Goal: Task Accomplishment & Management: Use online tool/utility

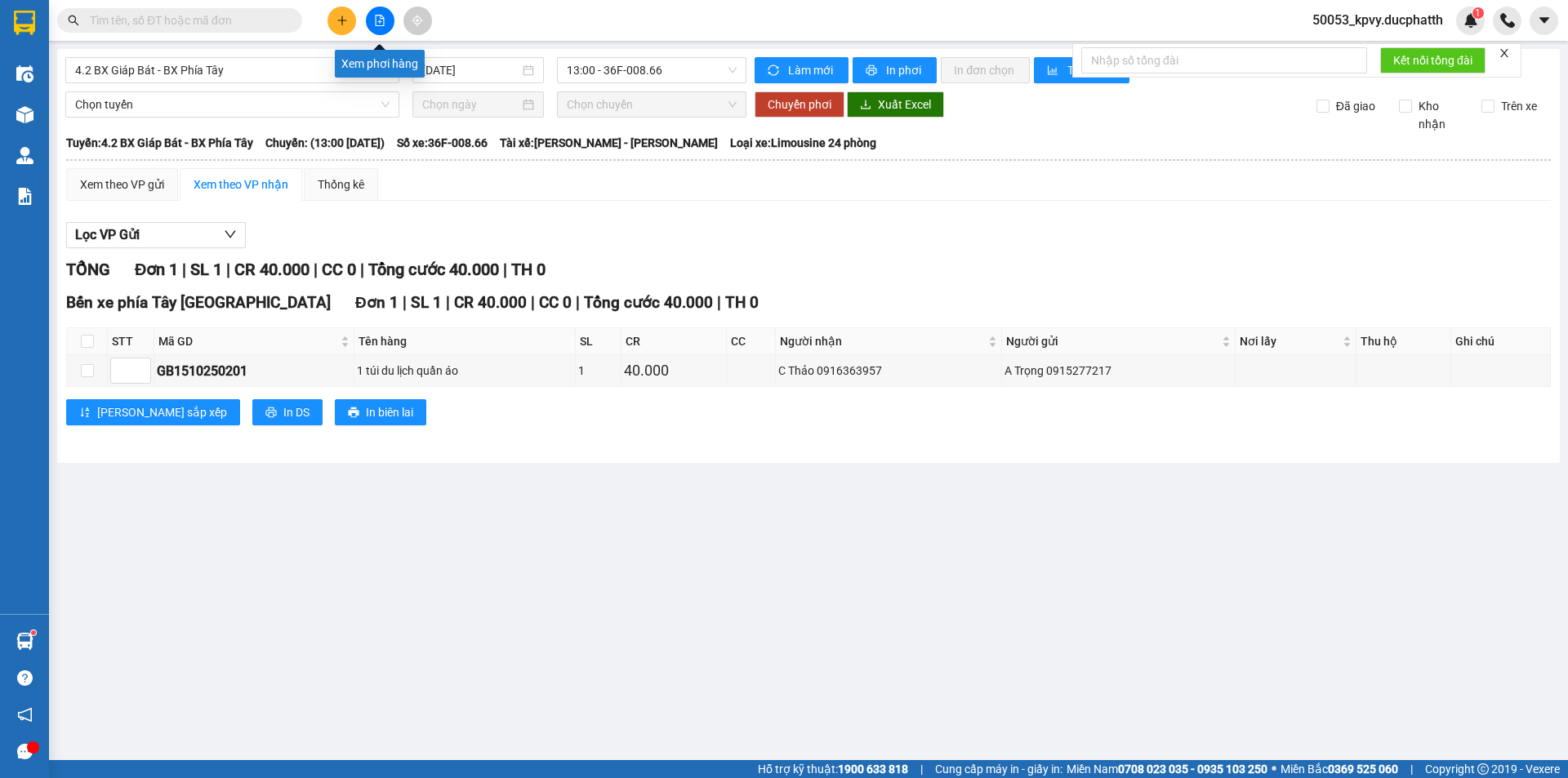
click at [376, 23] on icon "file-add" at bounding box center [380, 21] width 9 height 12
click at [372, 15] on button at bounding box center [380, 21] width 28 height 28
click at [292, 77] on span "4.2 BX Giáp Bát - BX Phía Tây" at bounding box center [232, 71] width 314 height 25
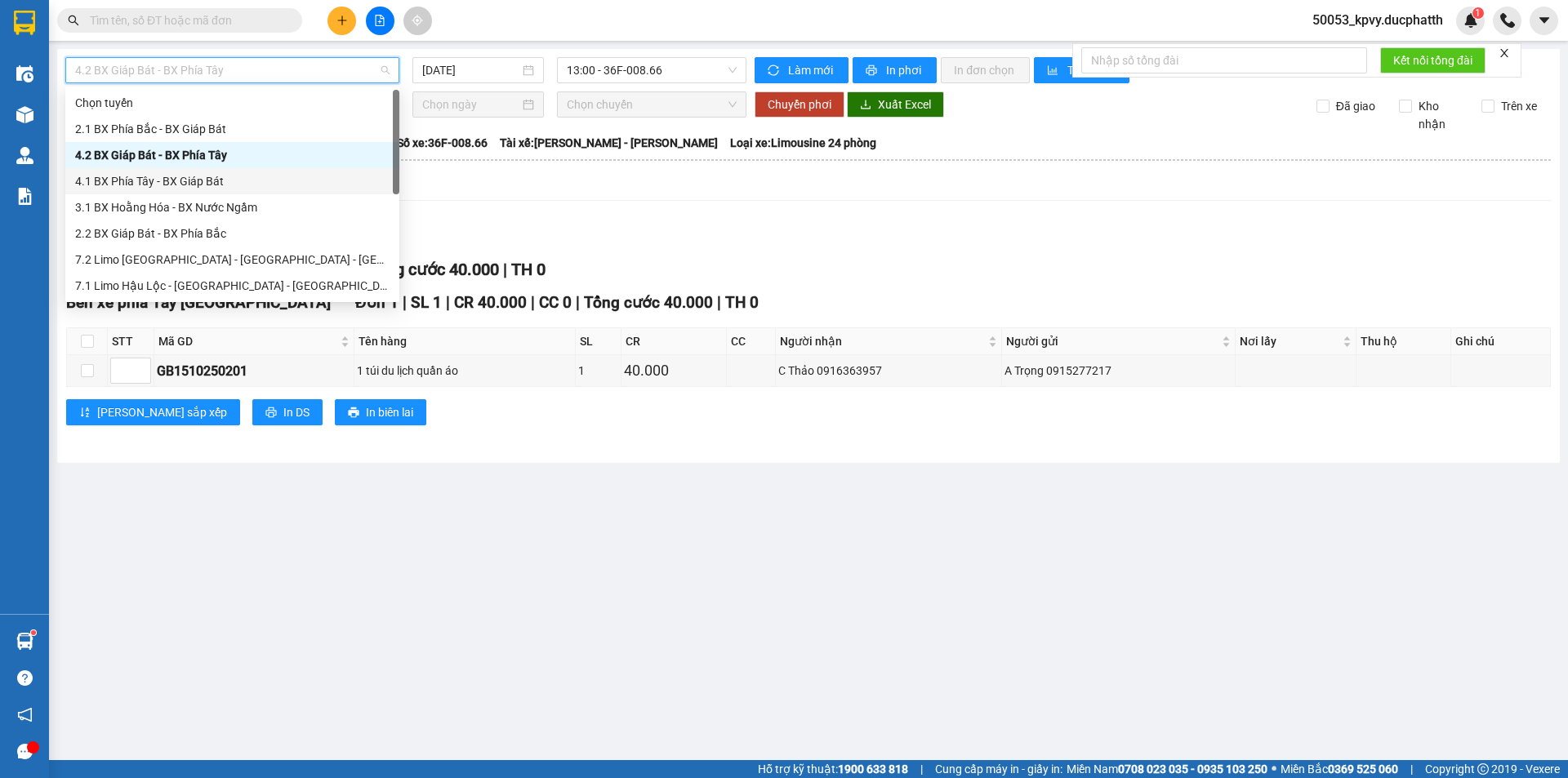
click at [527, 217] on div "Lọc VP Gửi TỔNG Đơn 1 | SL 1 | CR 40.000 | CC 0 | Tổng cước 40.000 | TH 0 Bến …" at bounding box center [809, 330] width 1485 height 232
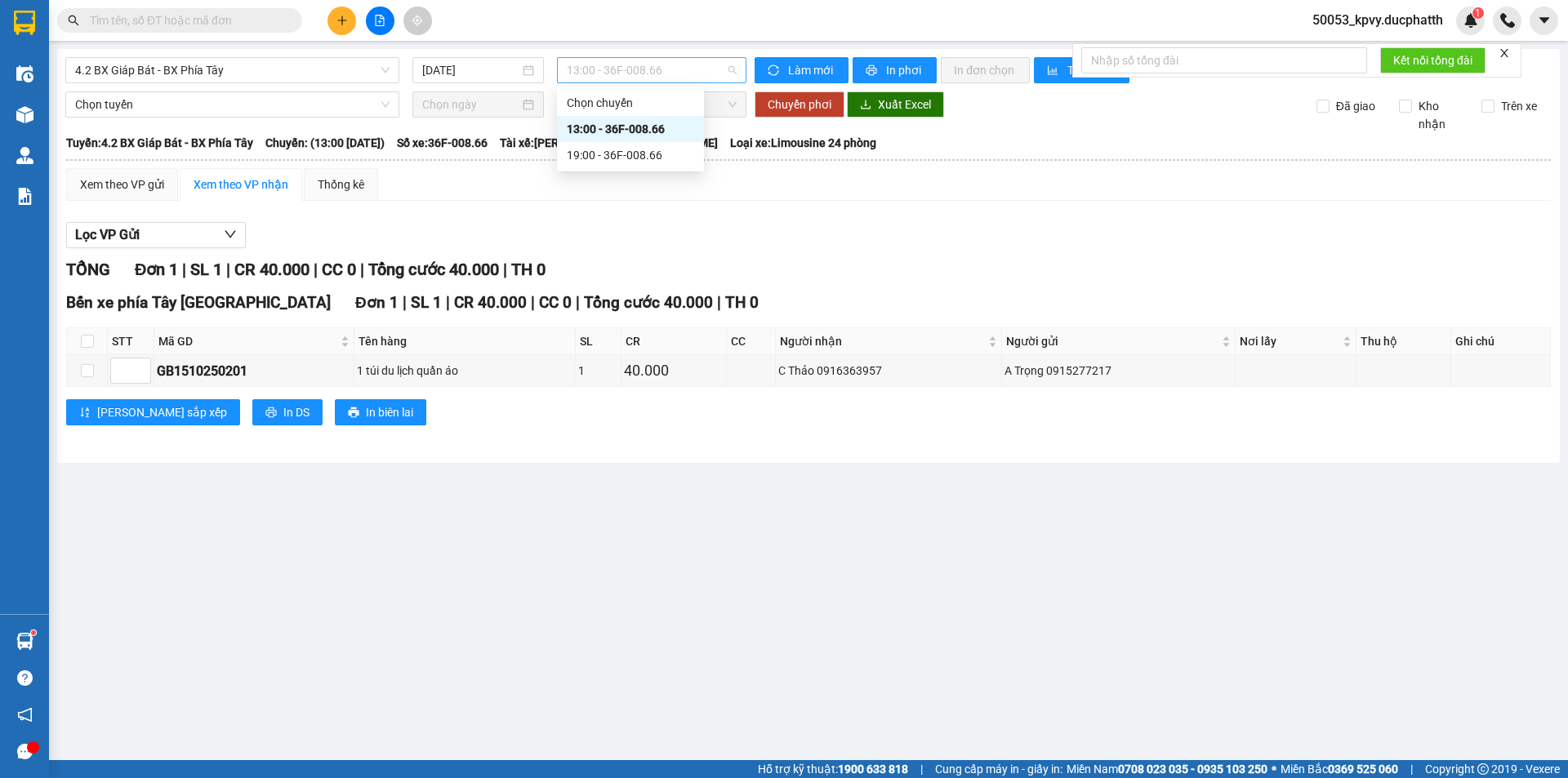
click at [654, 64] on span "13:00 - 36F-008.66" at bounding box center [651, 71] width 170 height 25
click at [325, 71] on span "4.2 BX Giáp Bát - BX Phía Tây" at bounding box center [232, 71] width 314 height 25
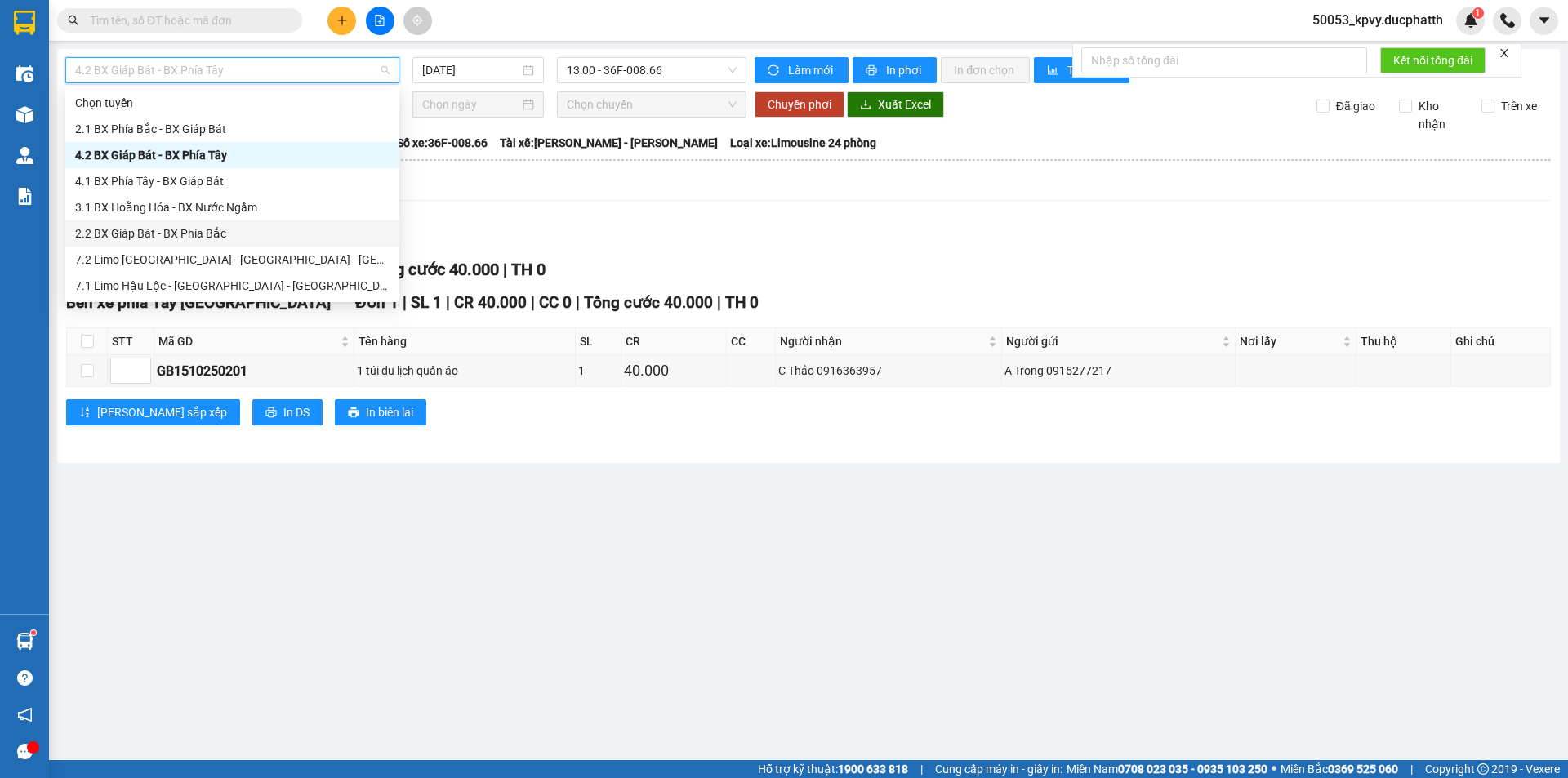
click at [179, 231] on div "2.2 BX Giáp Bát - BX Phía Bắc" at bounding box center [232, 234] width 314 height 18
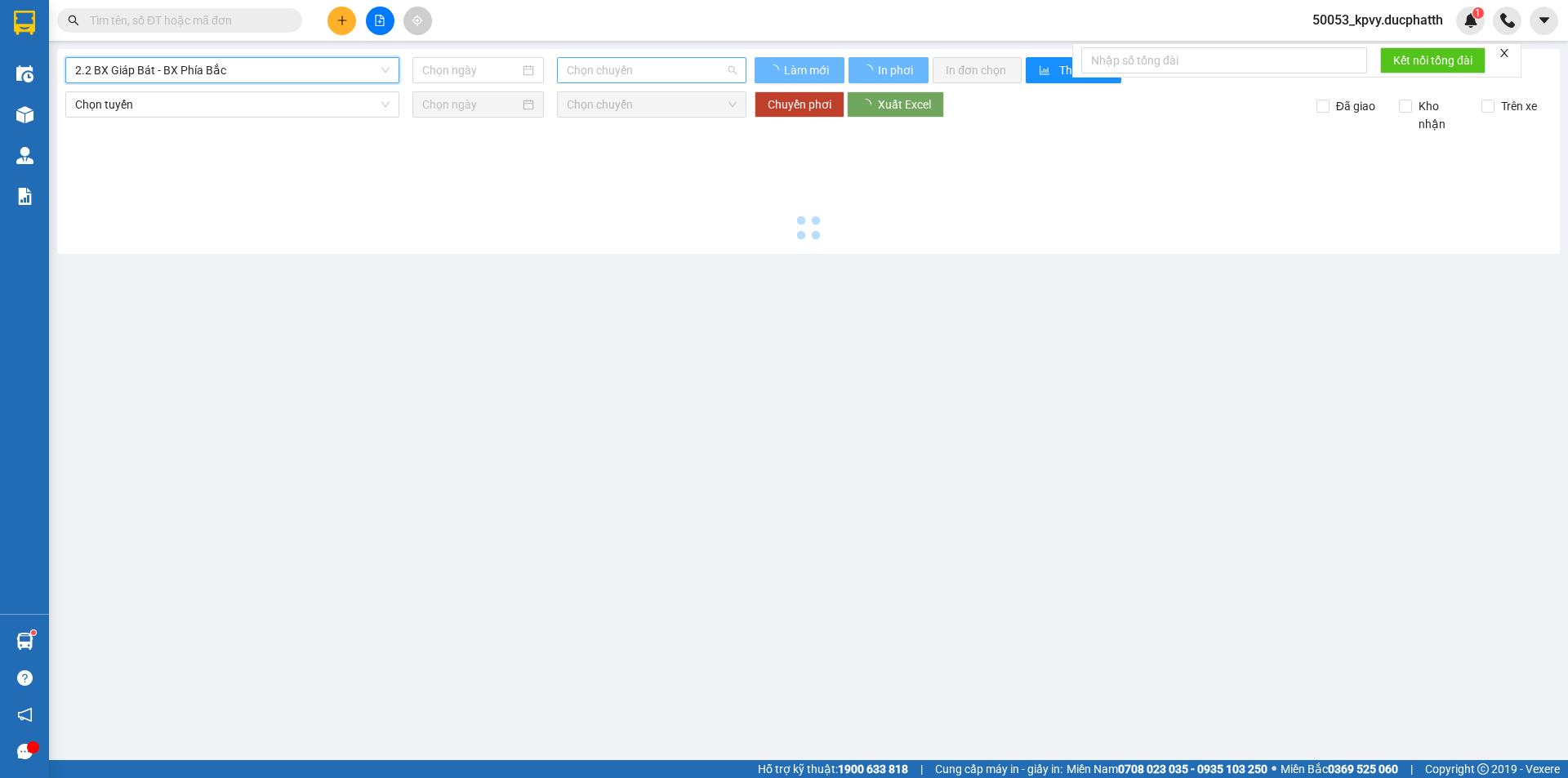
click at [649, 72] on span "Chọn chuyến" at bounding box center [651, 71] width 170 height 25
type input "15/10/2025"
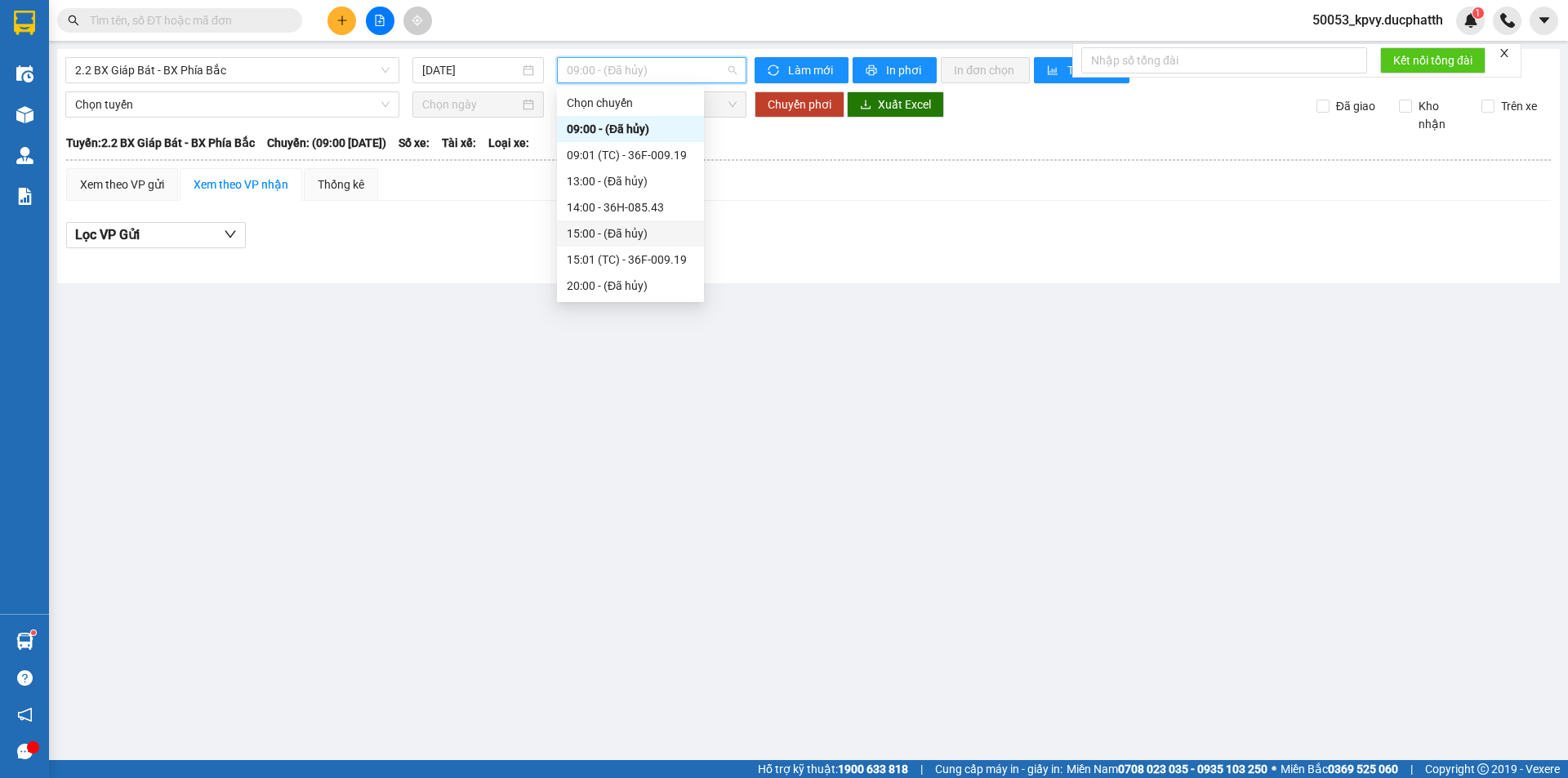
click at [600, 234] on div "15:00 - (Đã hủy)" at bounding box center [631, 234] width 128 height 18
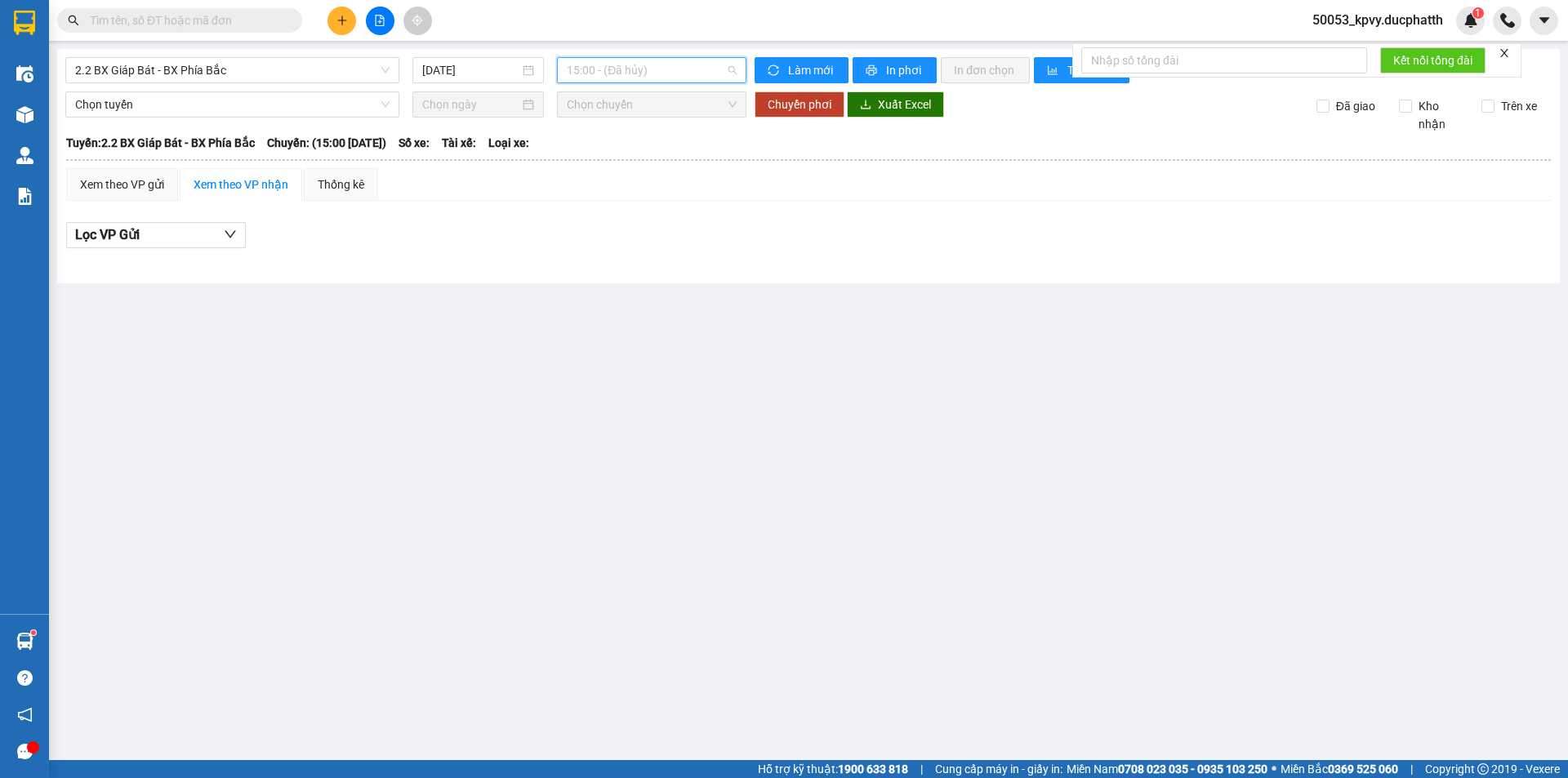
click at [628, 74] on span "15:00 - (Đã hủy)" at bounding box center [651, 71] width 170 height 25
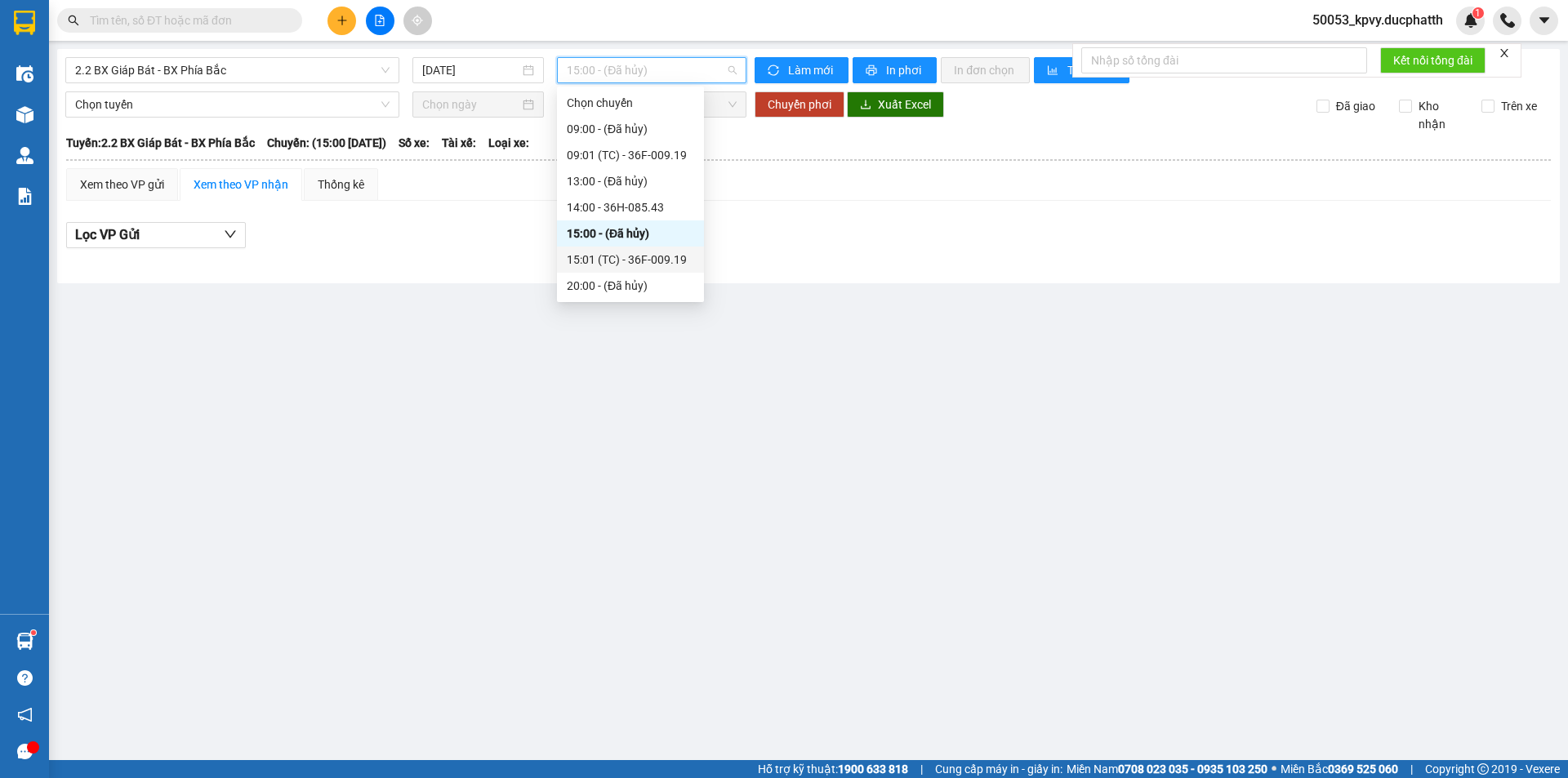
click at [606, 259] on div "15:01 (TC) - 36F-009.19" at bounding box center [631, 260] width 128 height 18
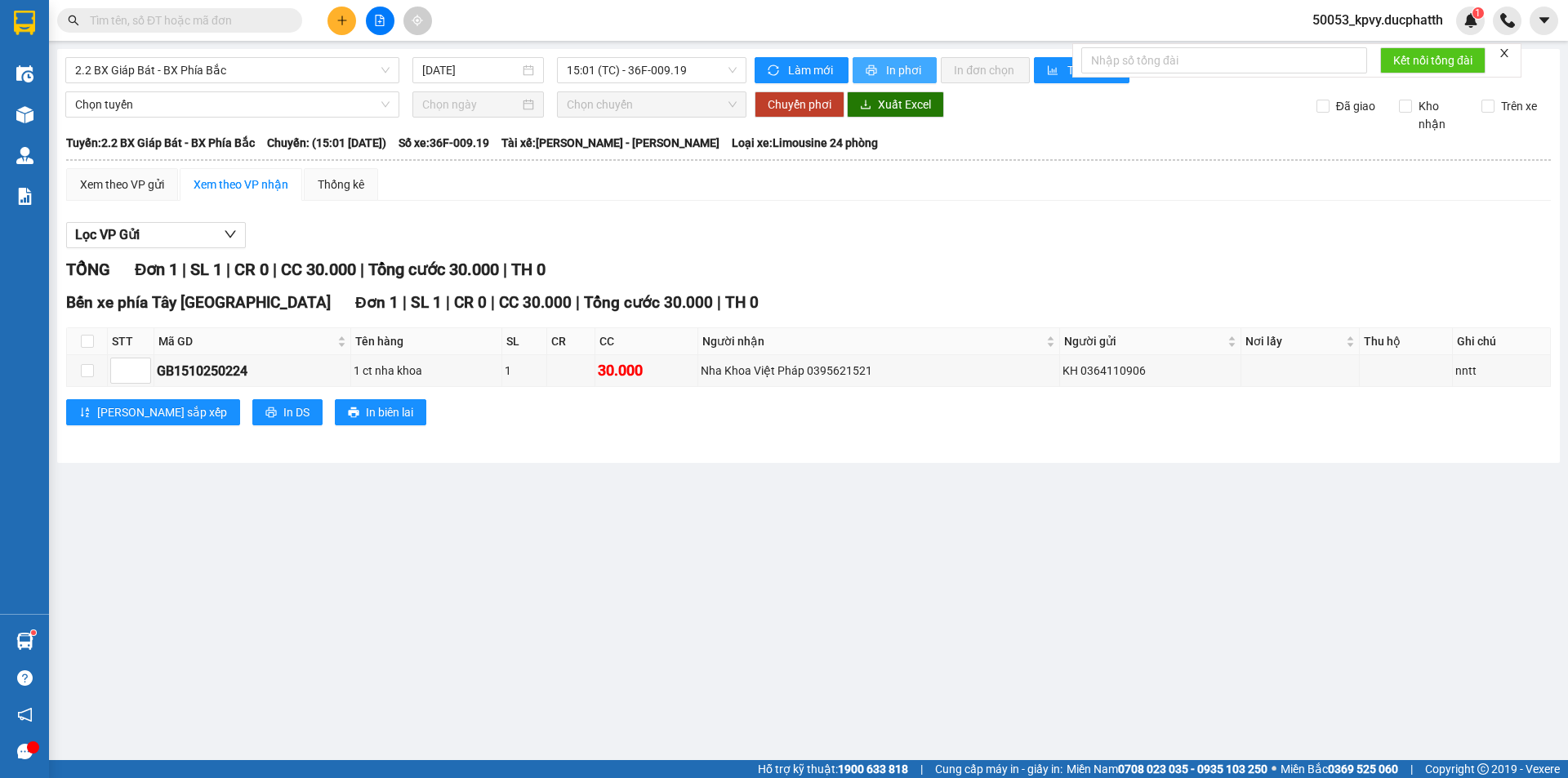
click at [879, 68] on button "In phơi" at bounding box center [894, 70] width 84 height 26
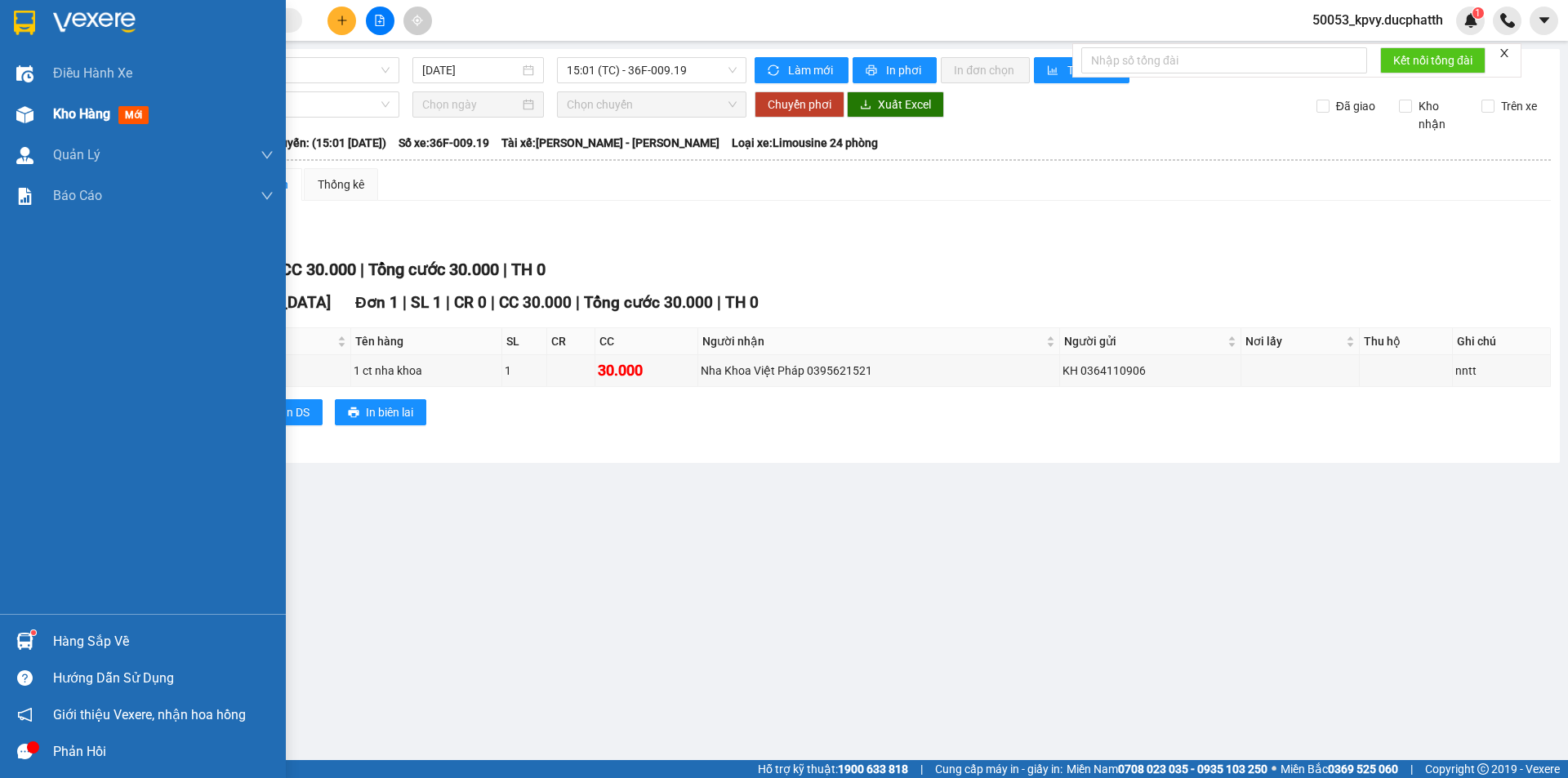
click at [39, 113] on div "Kho hàng mới" at bounding box center [143, 114] width 286 height 41
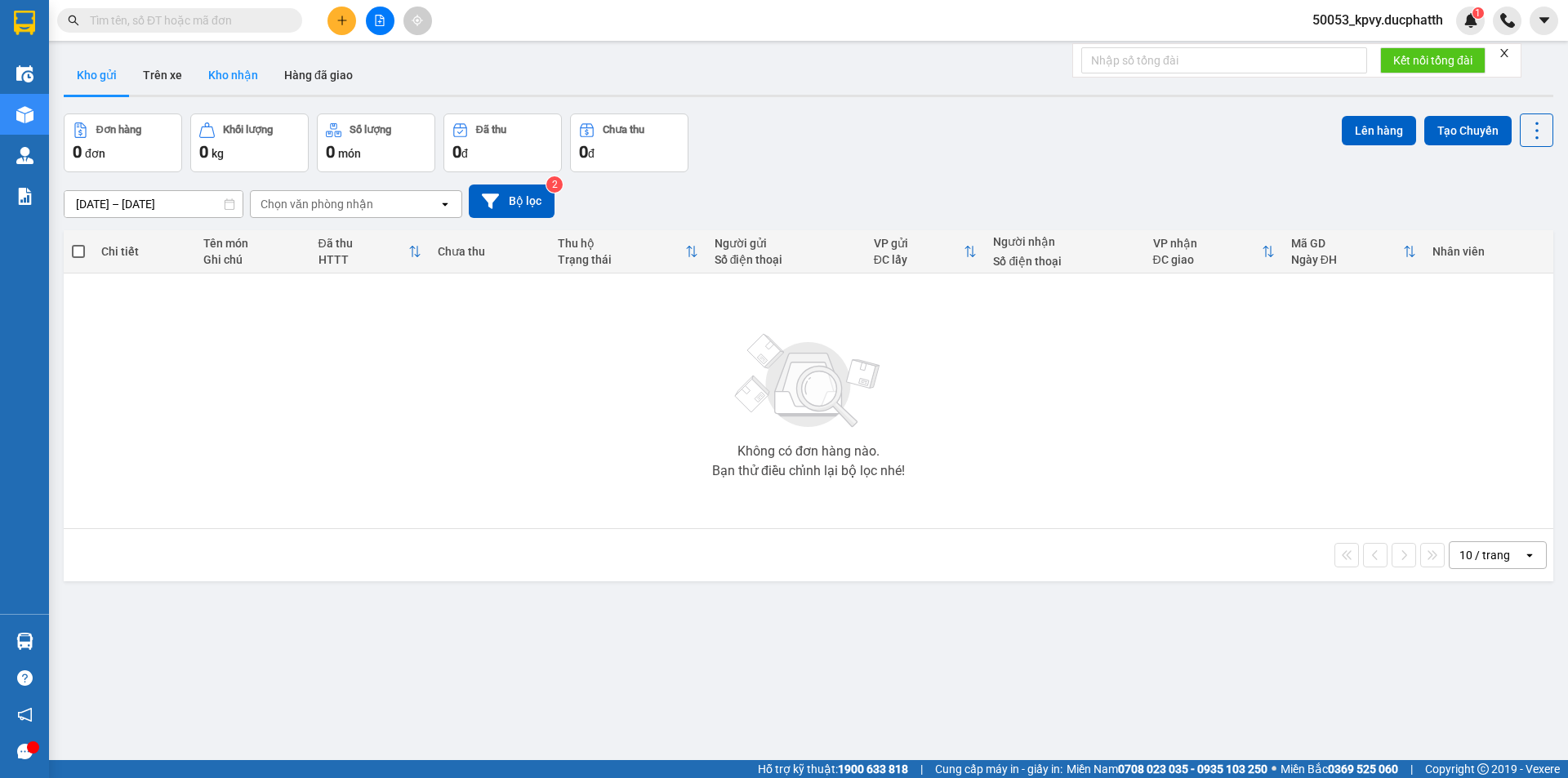
click at [235, 80] on button "Kho nhận" at bounding box center [233, 75] width 76 height 39
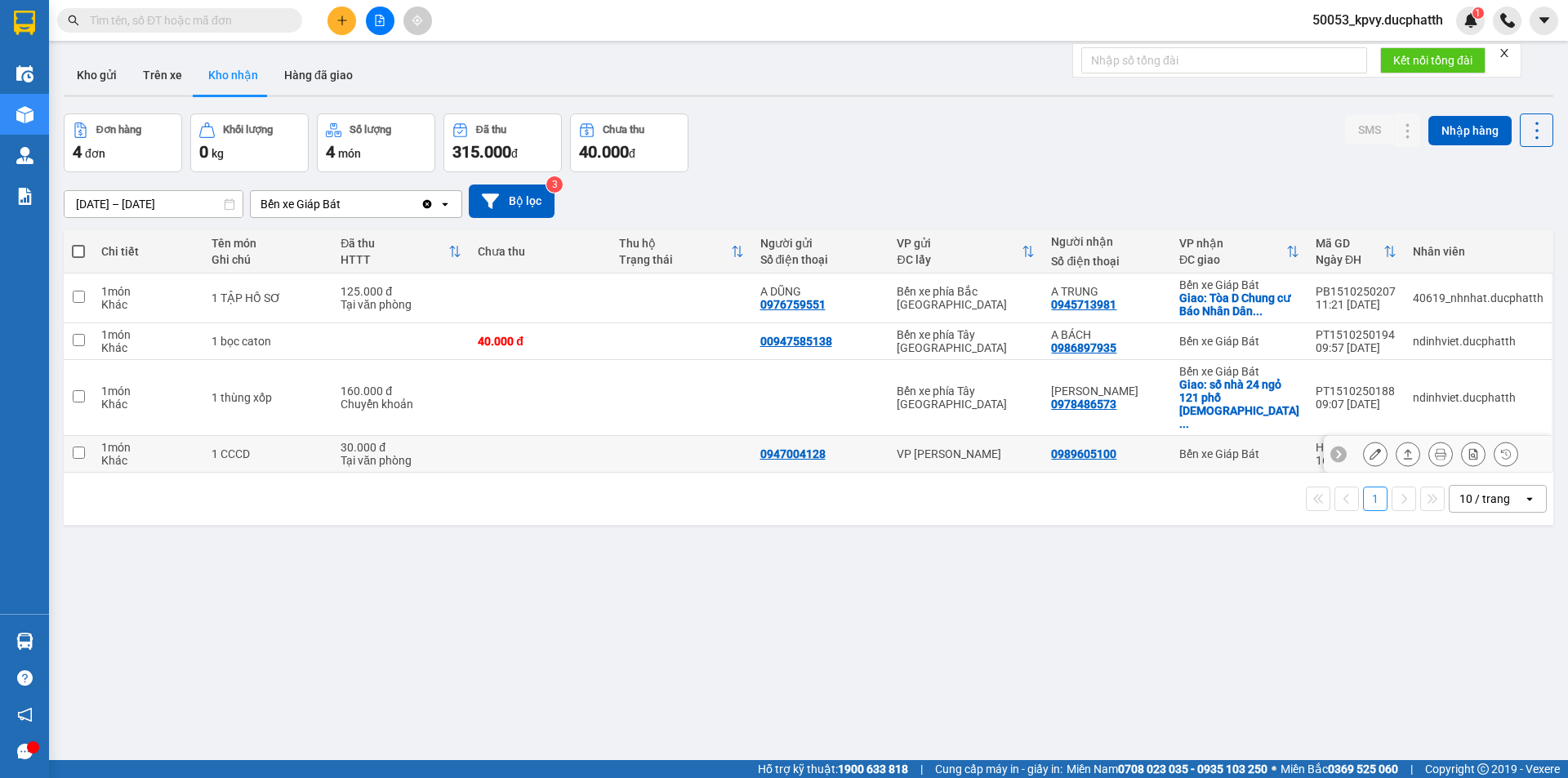
click at [148, 454] on div "Khác" at bounding box center [148, 460] width 94 height 13
checkbox input "true"
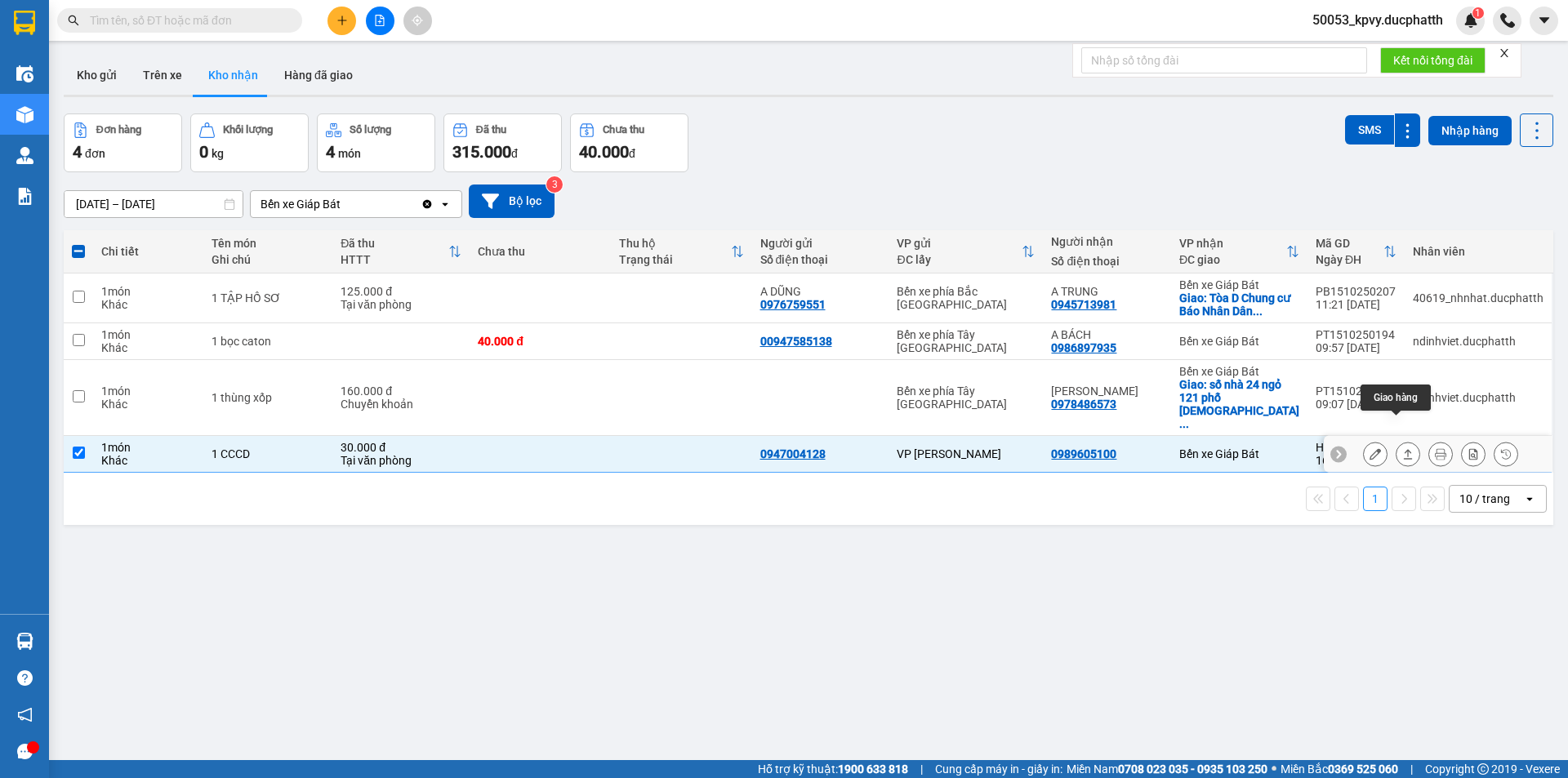
click at [1404, 449] on icon at bounding box center [1408, 454] width 9 height 10
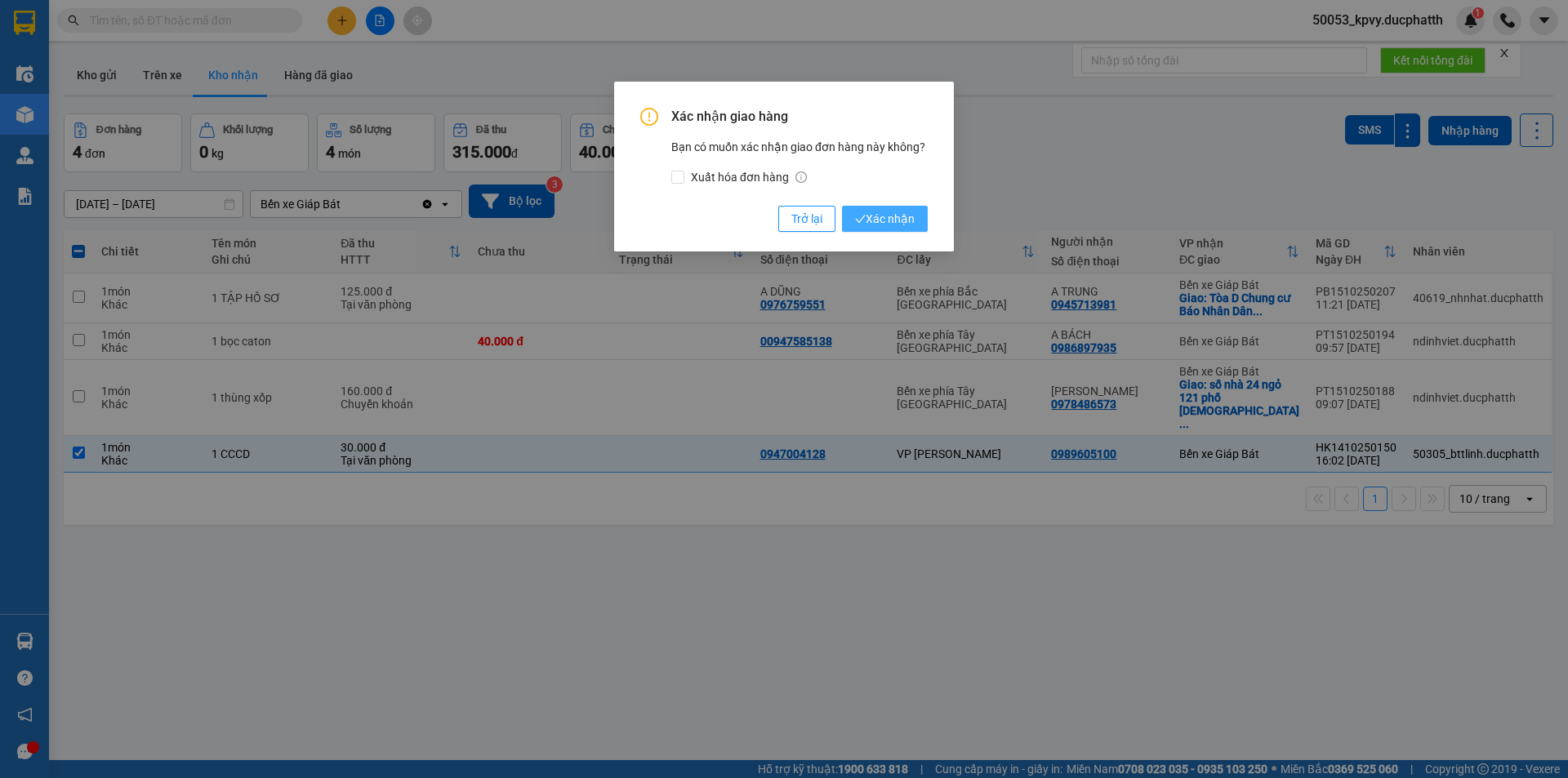
click at [874, 217] on span "Xác nhận" at bounding box center [885, 219] width 60 height 18
